Goal: Task Accomplishment & Management: Manage account settings

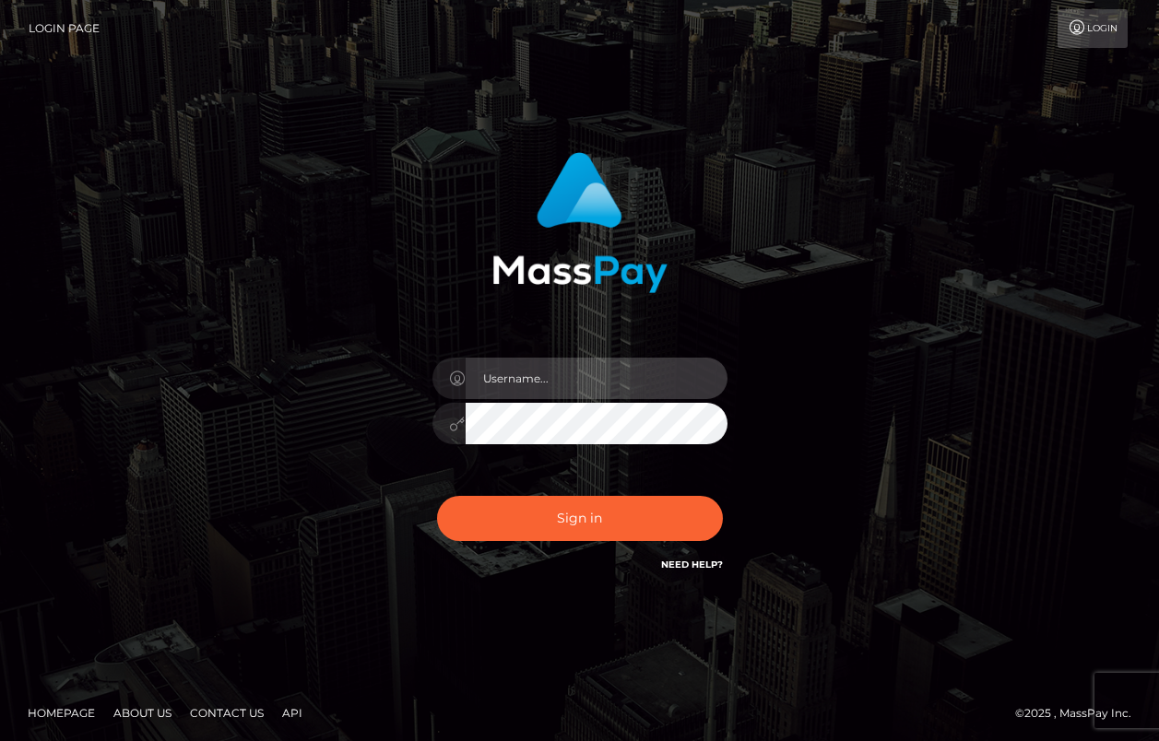
click at [509, 383] on input "text" at bounding box center [597, 378] width 262 height 41
click at [609, 389] on input "text" at bounding box center [597, 378] width 262 height 41
type input "[EMAIL_ADDRESS][DOMAIN_NAME]"
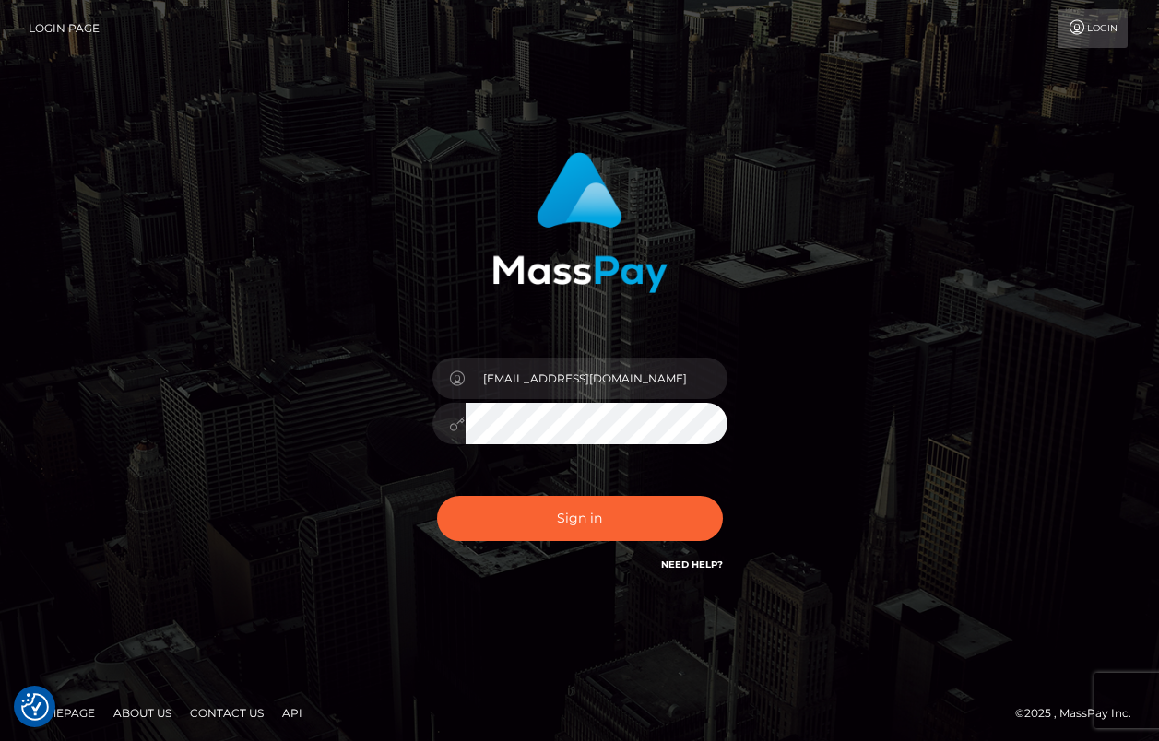
click at [545, 393] on div "[EMAIL_ADDRESS][DOMAIN_NAME]" at bounding box center [580, 414] width 323 height 141
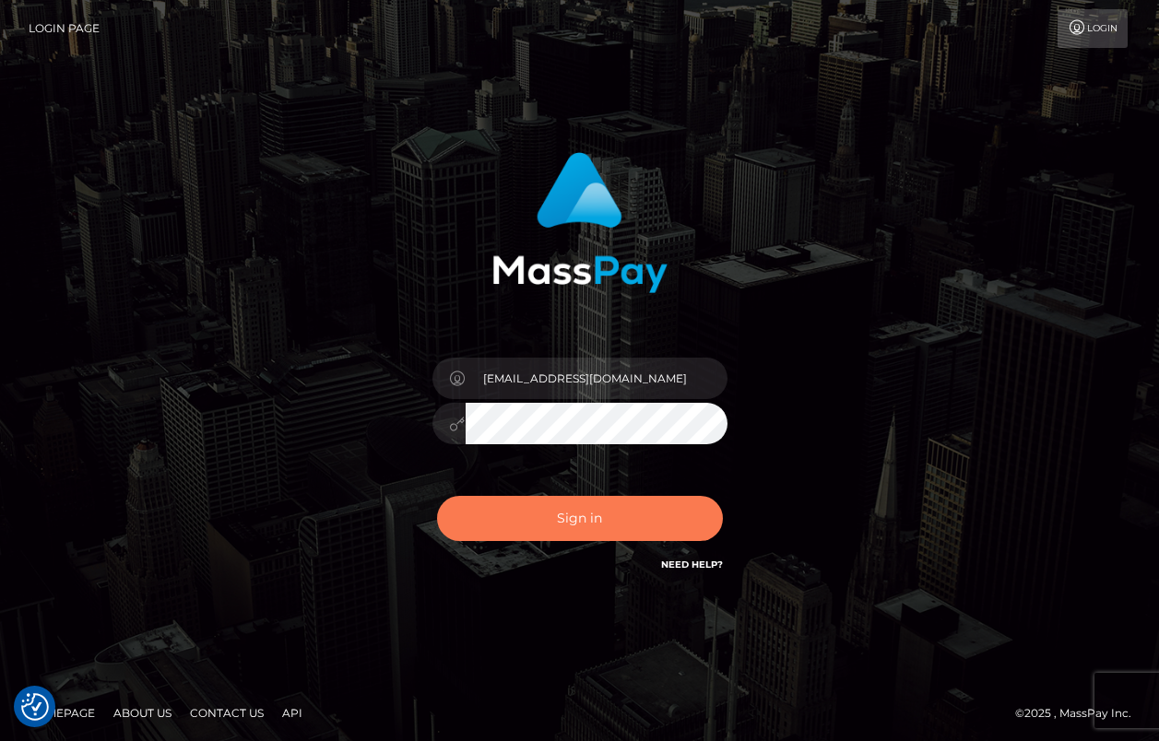
click at [564, 496] on button "Sign in" at bounding box center [580, 518] width 286 height 45
